Goal: Find specific page/section: Find specific page/section

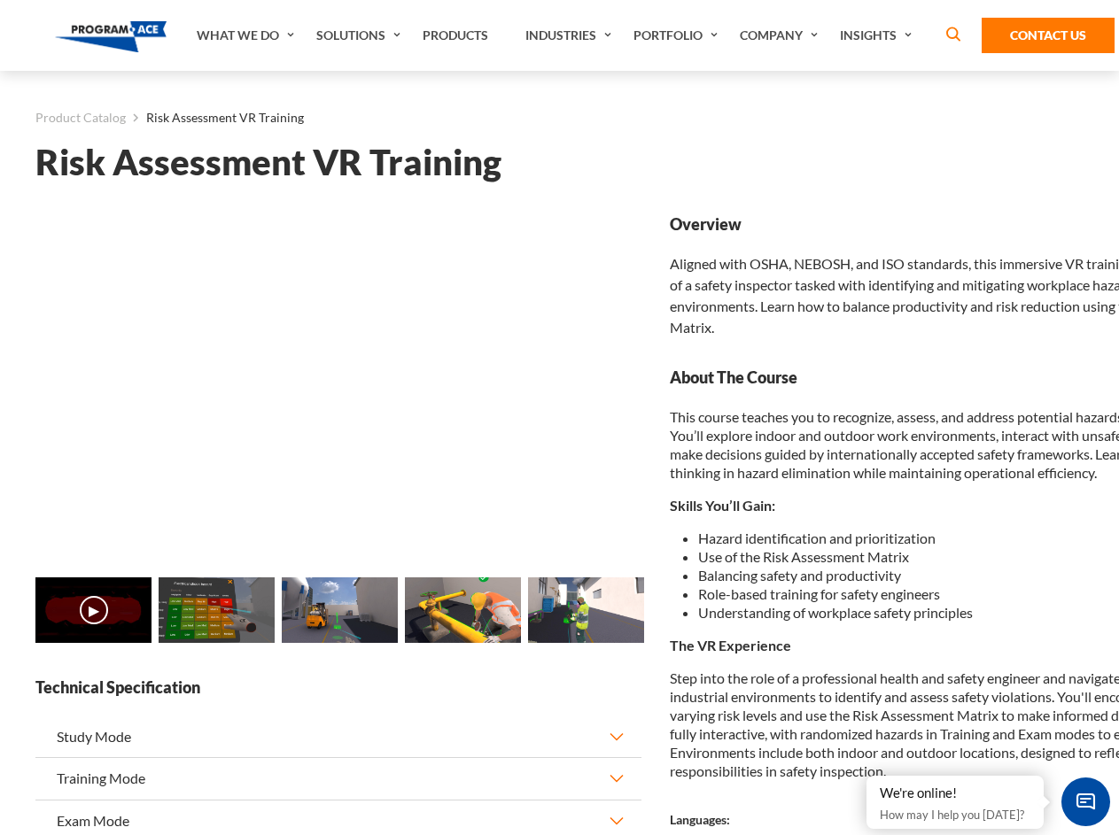
click at [361, 35] on link "Solutions" at bounding box center [360, 35] width 106 height 71
click at [0, 0] on div "AI & Computer Vision Solutions Computer Vision Quality Control AI tools for fas…" at bounding box center [0, 0] width 0 height 0
click at [0, 0] on div "AI & Computer Vision Solutions Virtual Training Solutions Virtual Tour Solution…" at bounding box center [0, 0] width 0 height 0
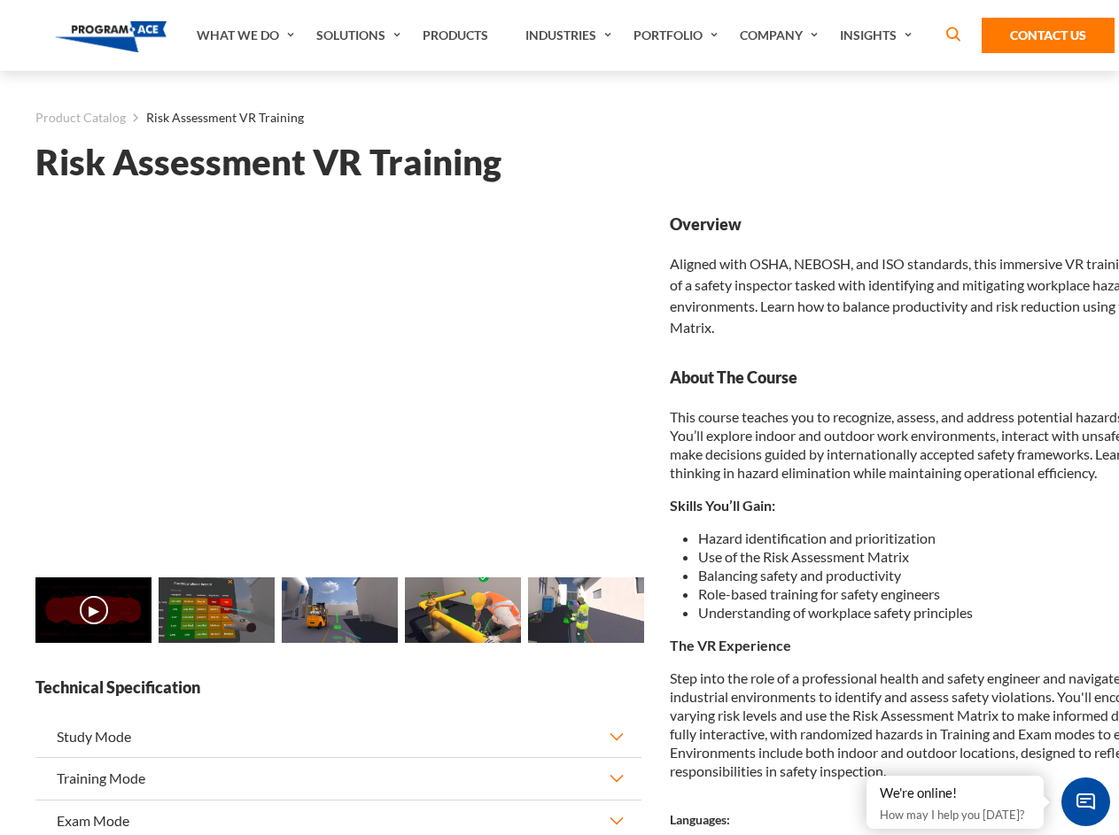
click at [0, 0] on div "AI & Computer Vision Solutions Virtual Training Solutions Virtual Tour Solution…" at bounding box center [0, 0] width 0 height 0
click at [0, 0] on div "AI & Computer Vision Solutions Computer Vision Quality Control AI tools for fas…" at bounding box center [0, 0] width 0 height 0
